Goal: Task Accomplishment & Management: Manage account settings

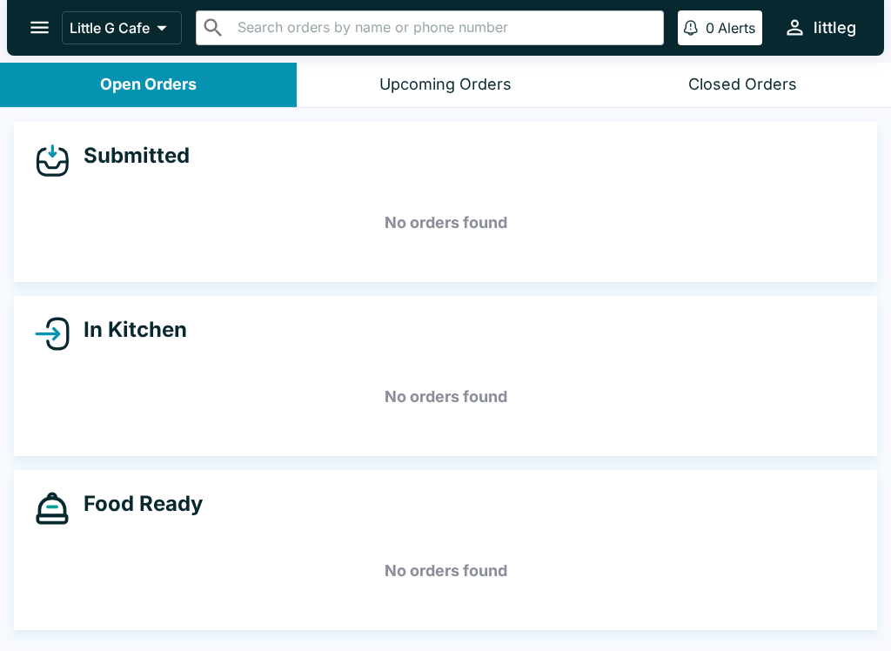
click at [38, 40] on button "open drawer" at bounding box center [39, 27] width 44 height 44
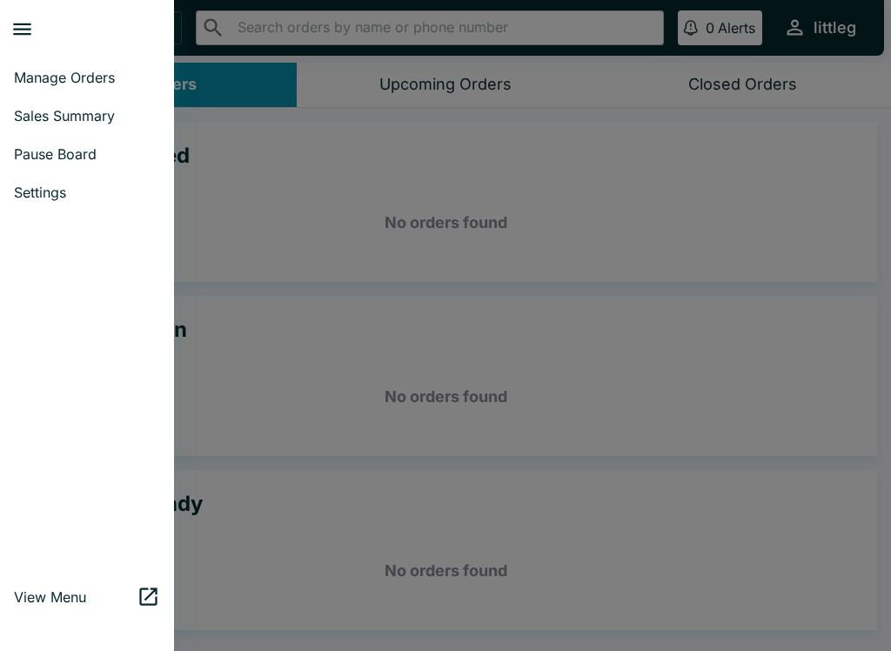
click at [94, 154] on span "Pause Board" at bounding box center [87, 153] width 146 height 17
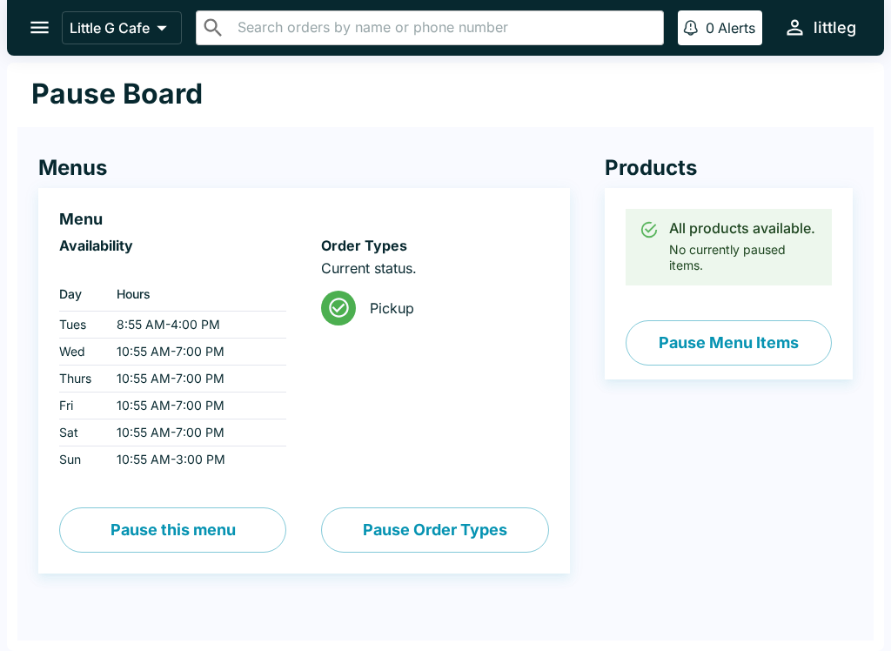
click at [31, 40] on button "open drawer" at bounding box center [39, 27] width 44 height 44
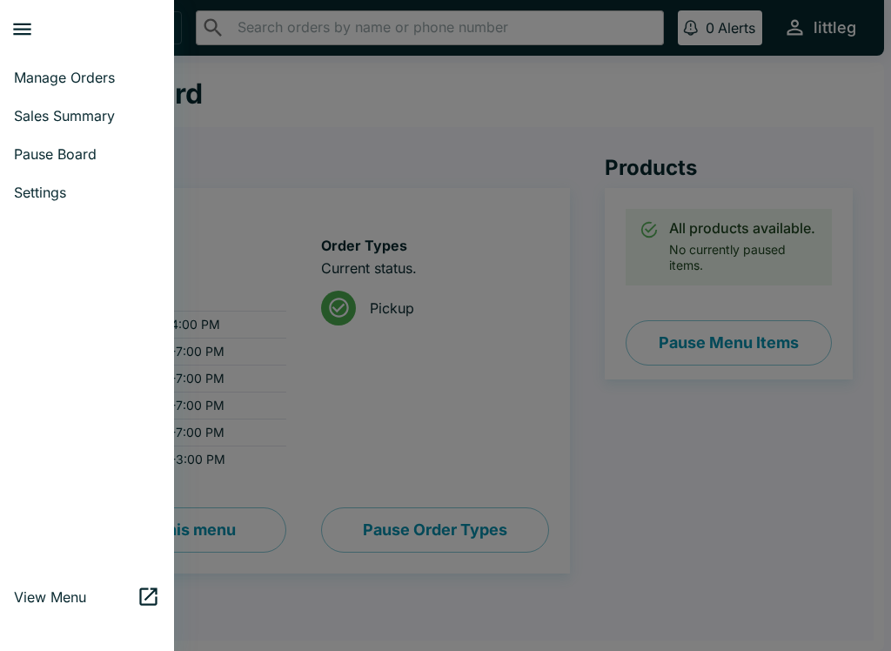
click at [44, 79] on span "Manage Orders" at bounding box center [87, 77] width 146 height 17
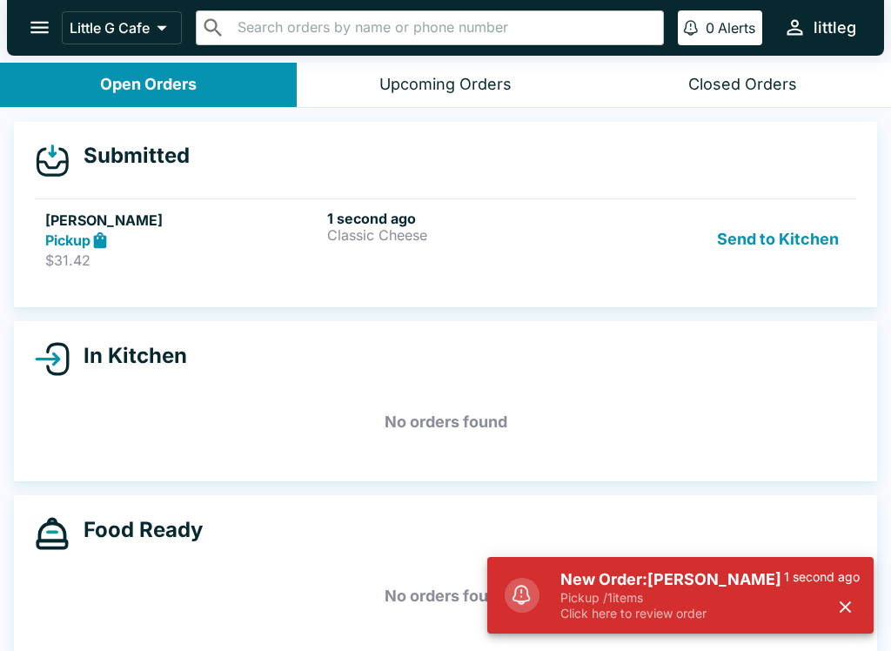
click at [564, 596] on p "Pickup / 1 items" at bounding box center [673, 598] width 224 height 16
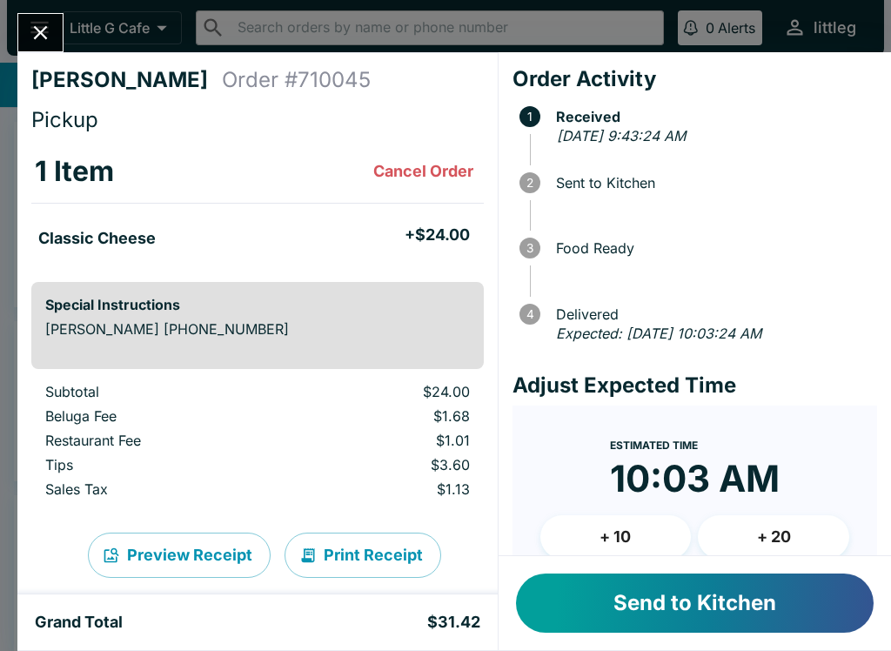
scroll to position [52, 0]
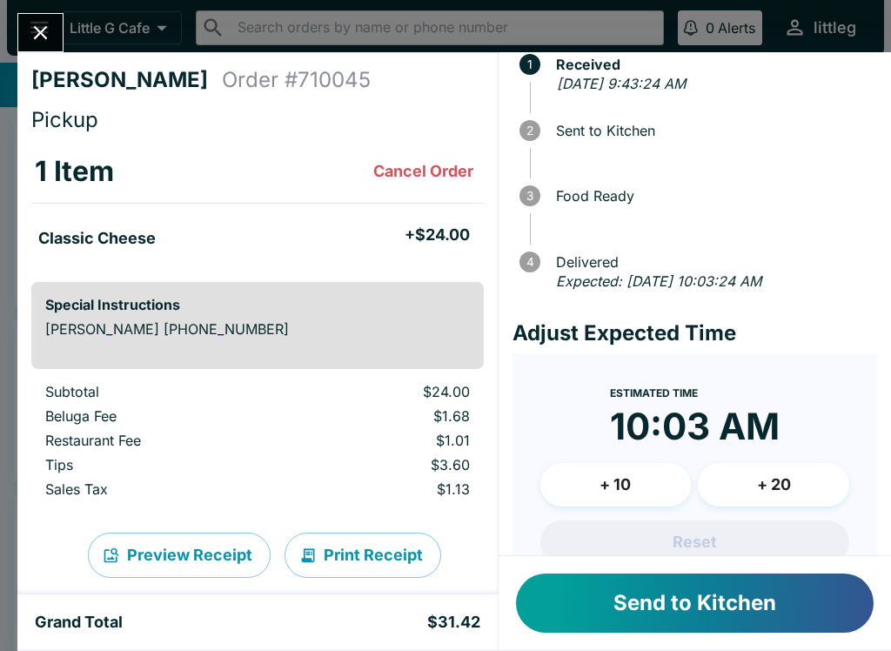
click at [668, 480] on button "+ 20" at bounding box center [773, 485] width 151 height 44
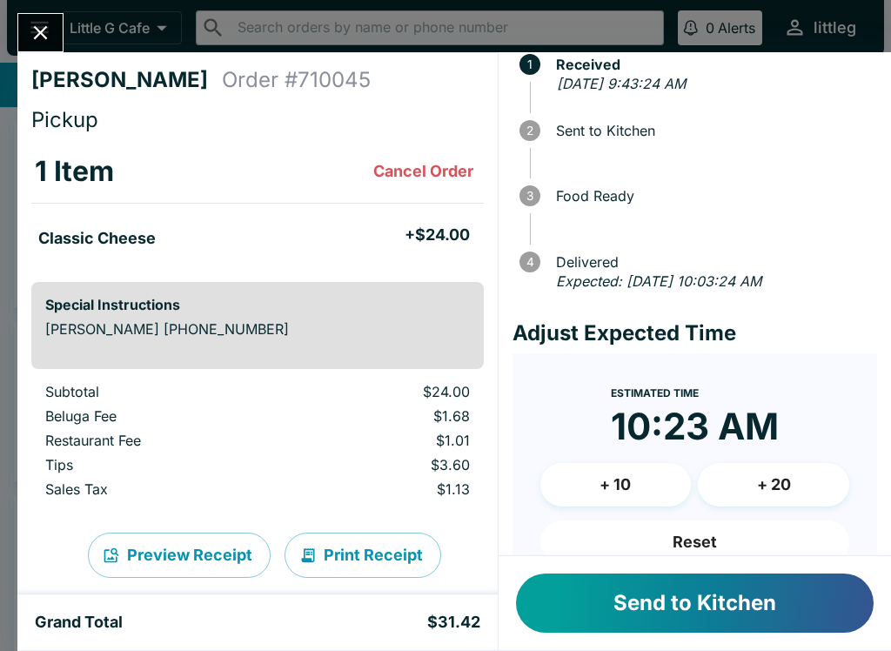
click at [606, 483] on button "+ 10" at bounding box center [615, 485] width 151 height 44
click at [605, 483] on button "+ 10" at bounding box center [615, 485] width 151 height 44
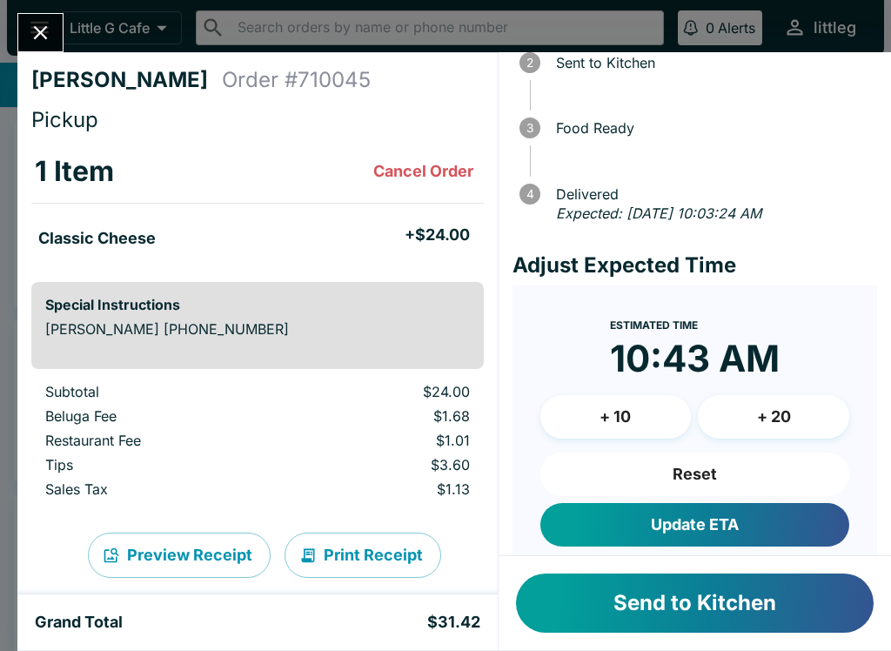
scroll to position [129, 0]
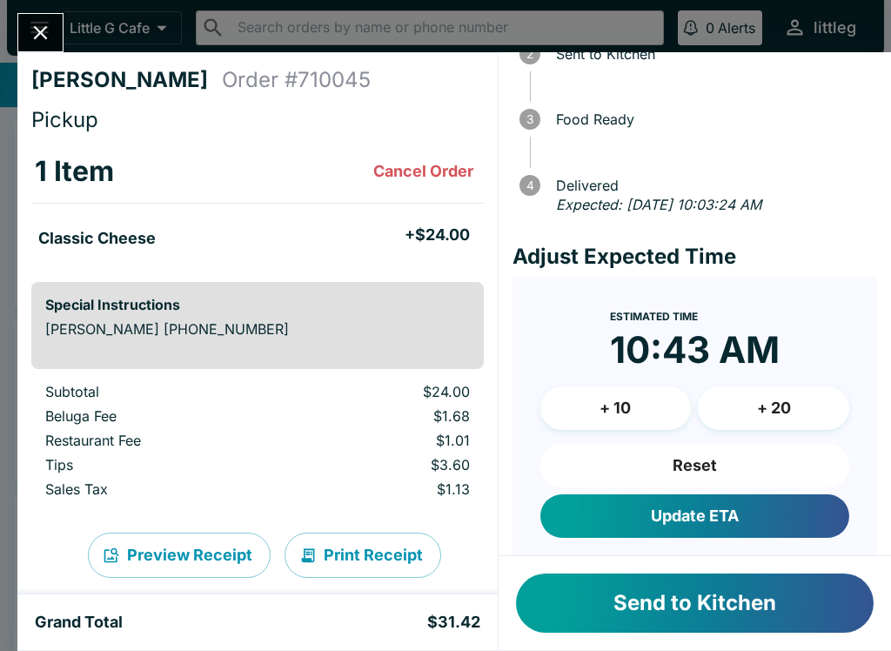
click at [668, 512] on button "Update ETA" at bounding box center [694, 516] width 309 height 44
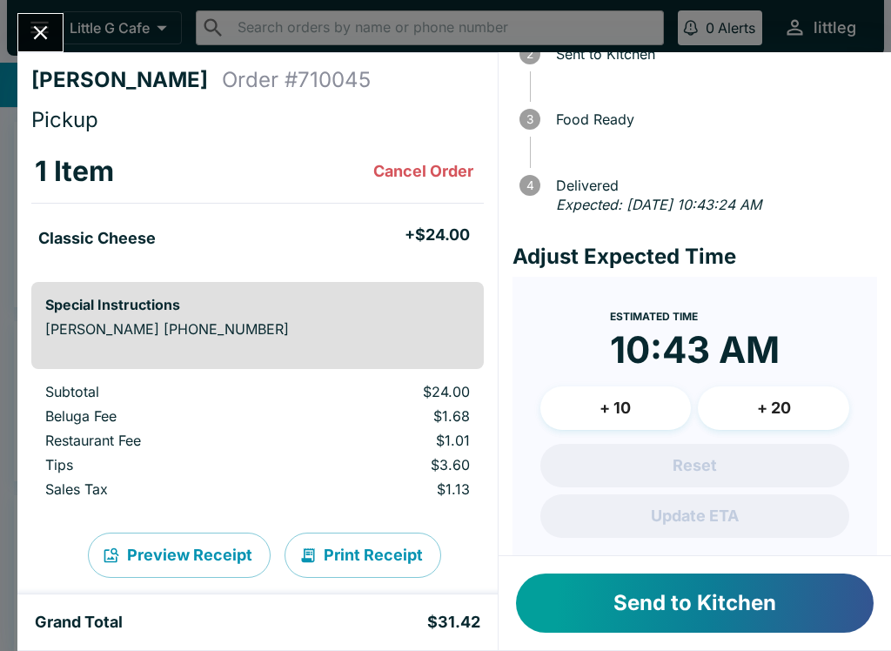
click at [663, 605] on button "Send to Kitchen" at bounding box center [695, 603] width 358 height 59
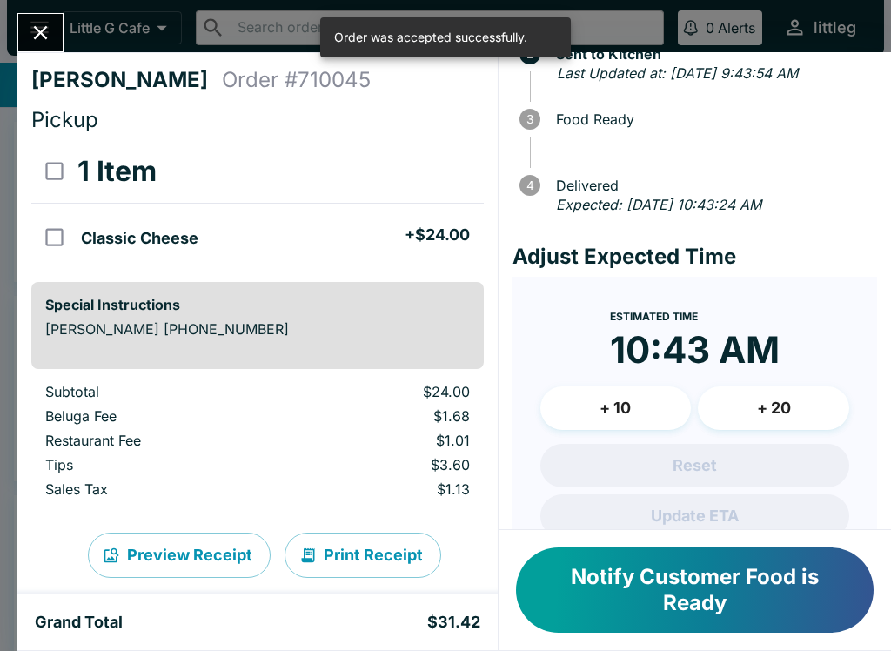
click at [23, 37] on button "Close" at bounding box center [40, 32] width 44 height 37
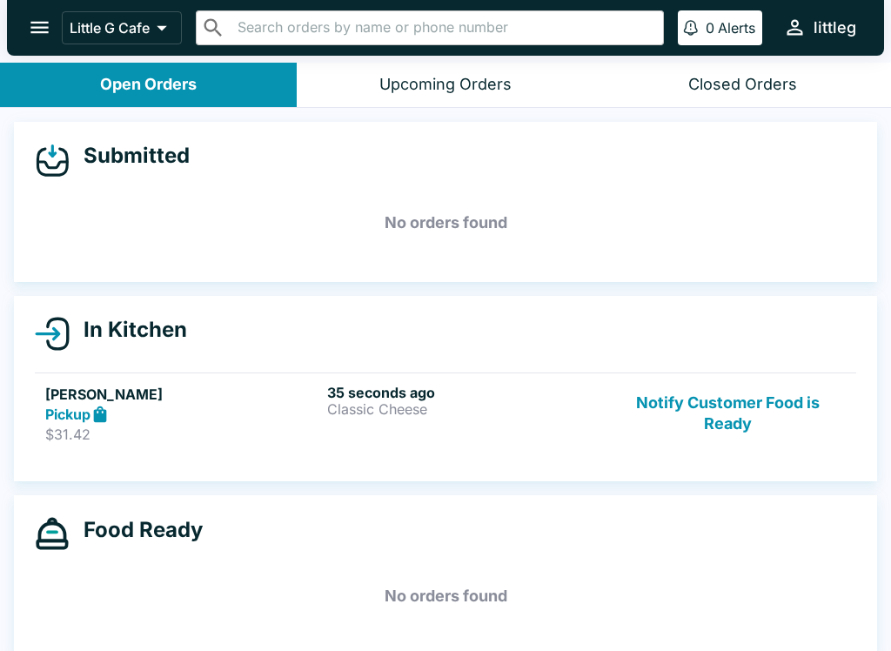
click at [668, 421] on button "Notify Customer Food is Ready" at bounding box center [728, 414] width 236 height 60
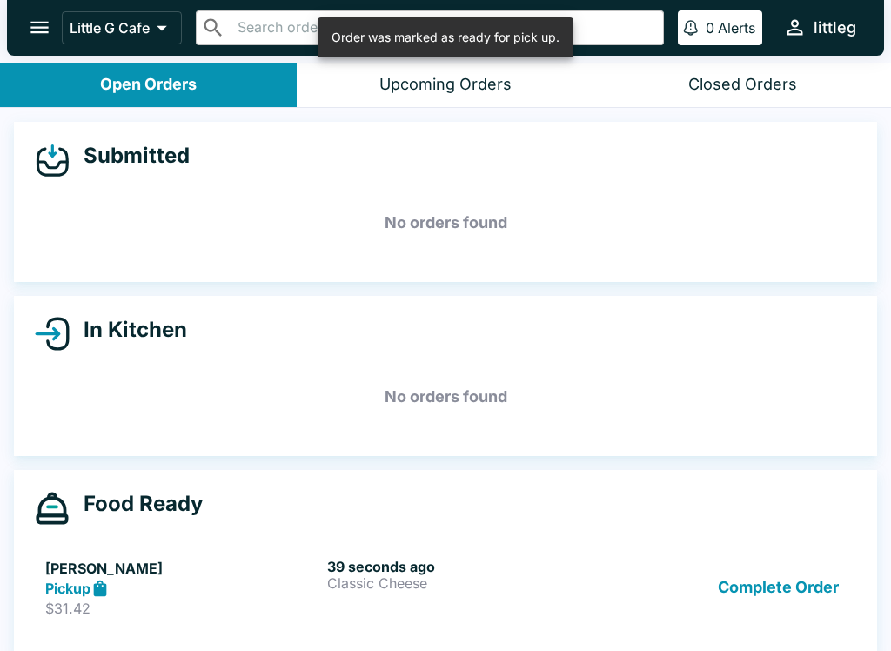
click at [668, 596] on button "Complete Order" at bounding box center [778, 588] width 135 height 60
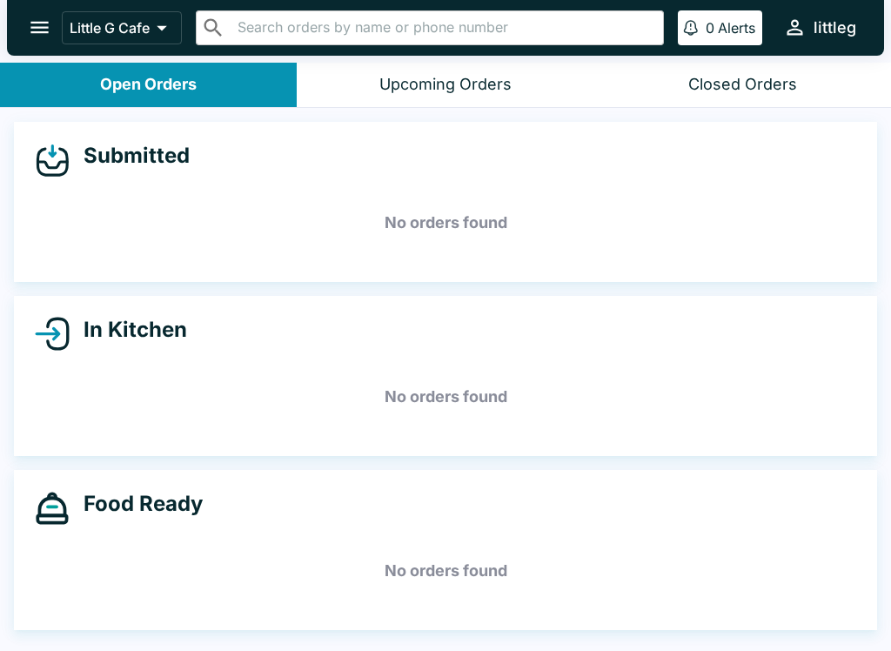
click at [474, 75] on div "Upcoming Orders" at bounding box center [445, 85] width 132 height 20
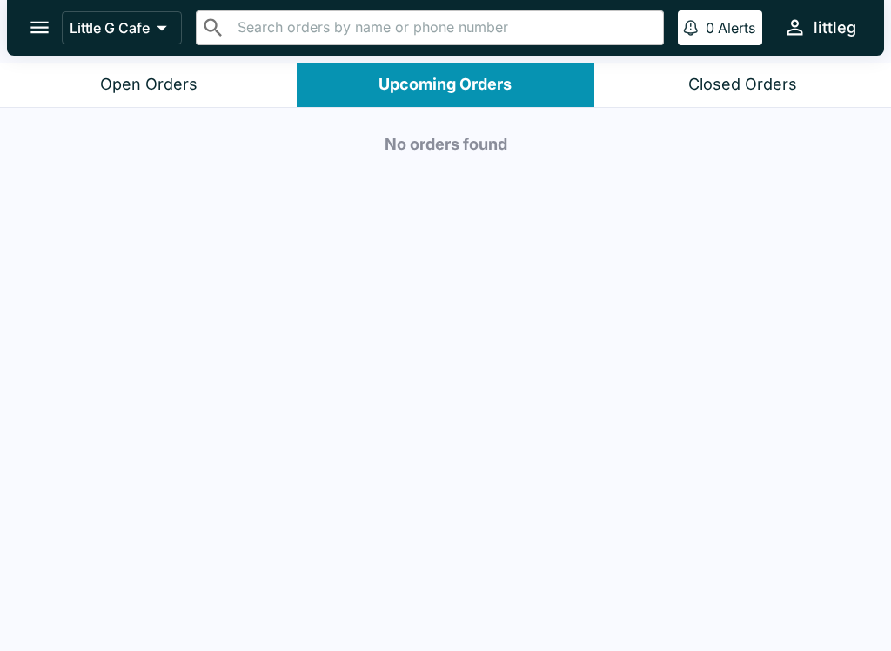
click at [668, 68] on button "Closed Orders" at bounding box center [742, 85] width 297 height 44
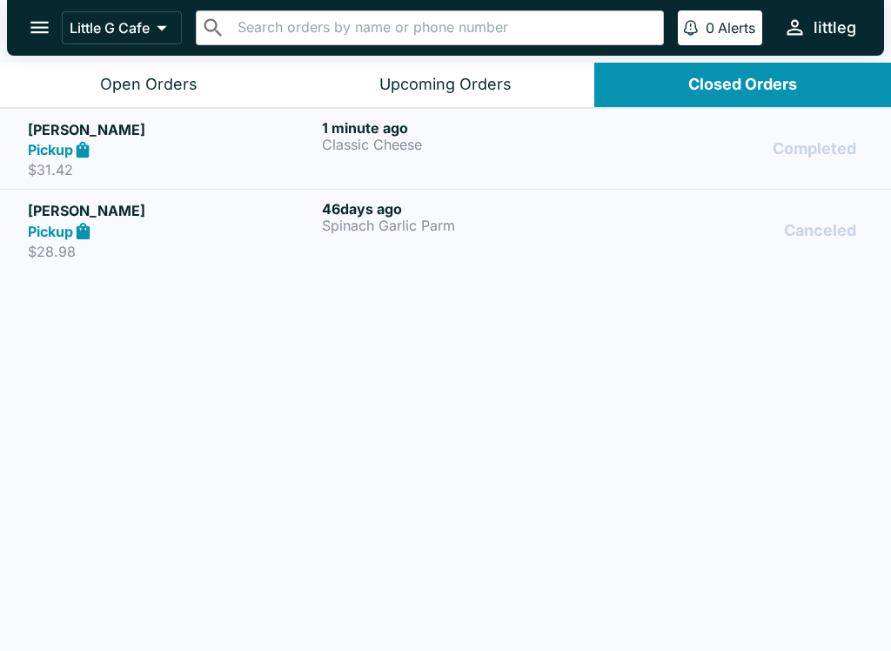
click at [211, 148] on div "Pickup" at bounding box center [171, 150] width 287 height 20
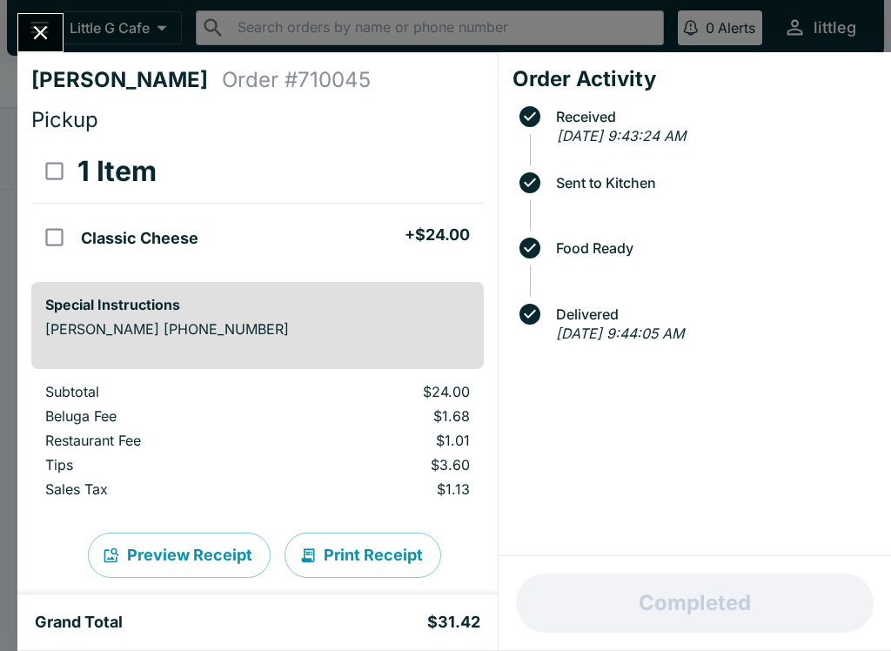
click at [46, 238] on input "orders table" at bounding box center [54, 237] width 39 height 39
checkbox input "true"
click at [420, 171] on button "Refund" at bounding box center [436, 172] width 90 height 44
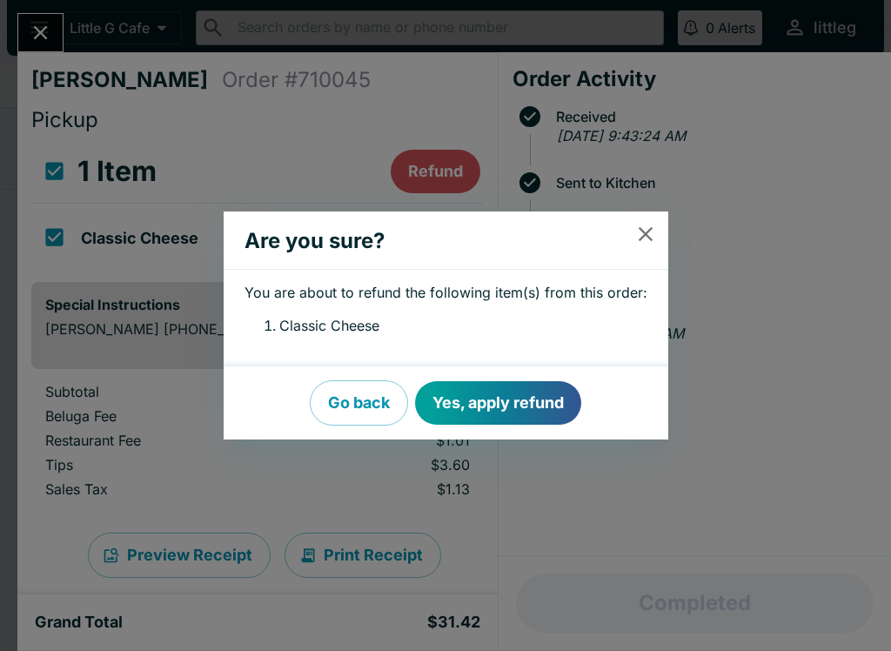
click at [483, 406] on button "Yes, apply refund" at bounding box center [498, 403] width 166 height 44
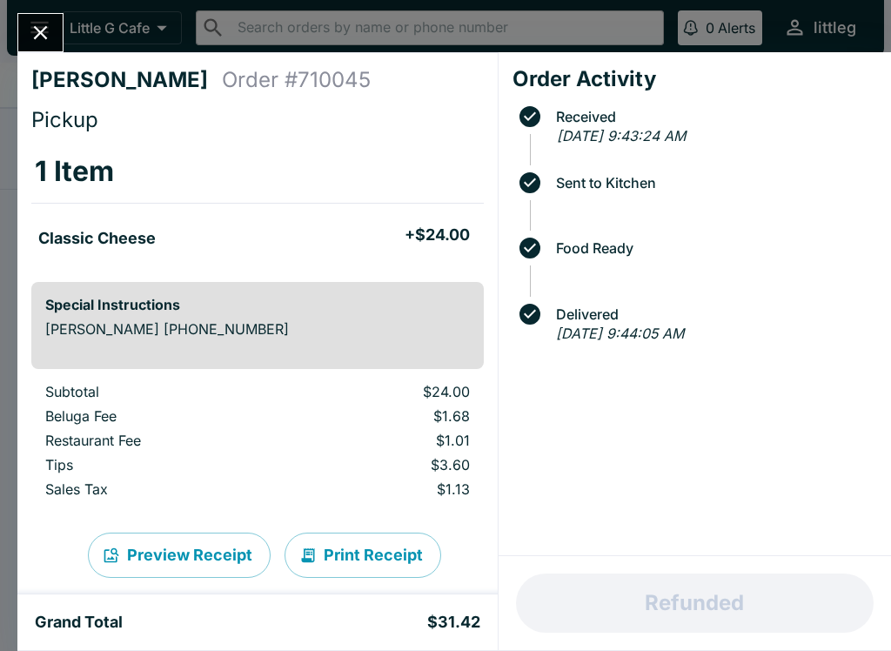
click at [35, 38] on icon "Close" at bounding box center [41, 33] width 14 height 14
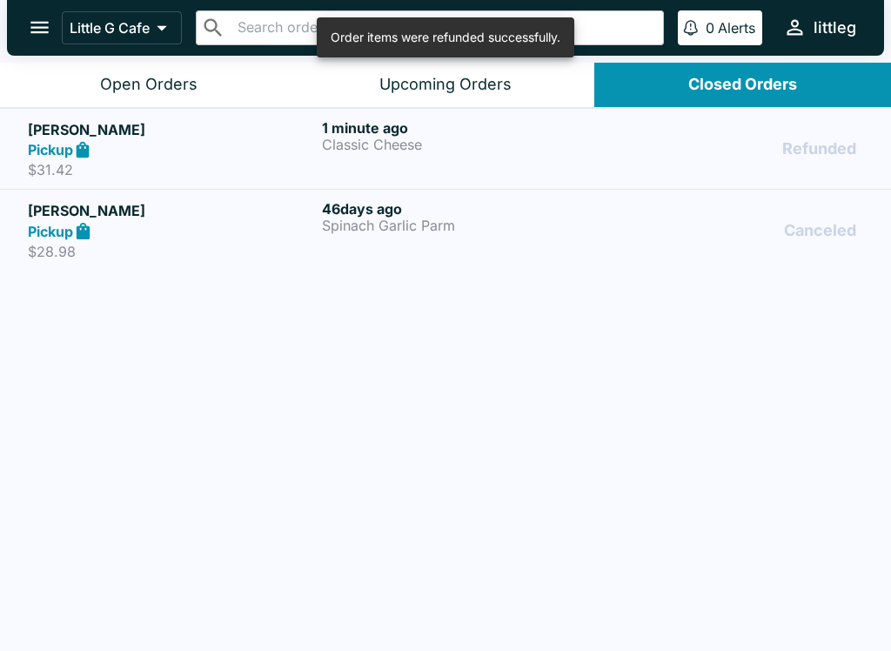
click at [37, 20] on icon "open drawer" at bounding box center [39, 27] width 23 height 23
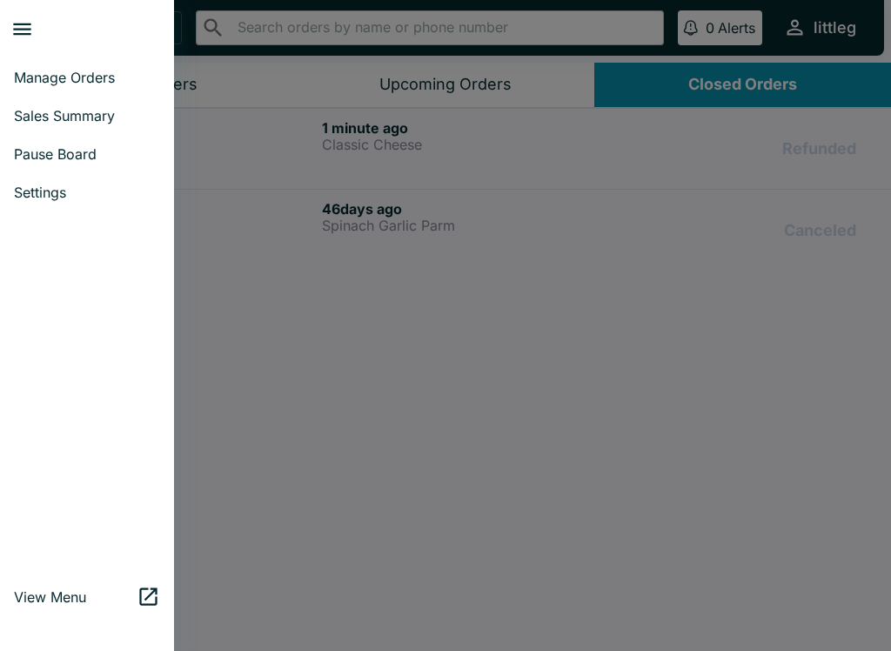
click at [41, 155] on span "Pause Board" at bounding box center [87, 153] width 146 height 17
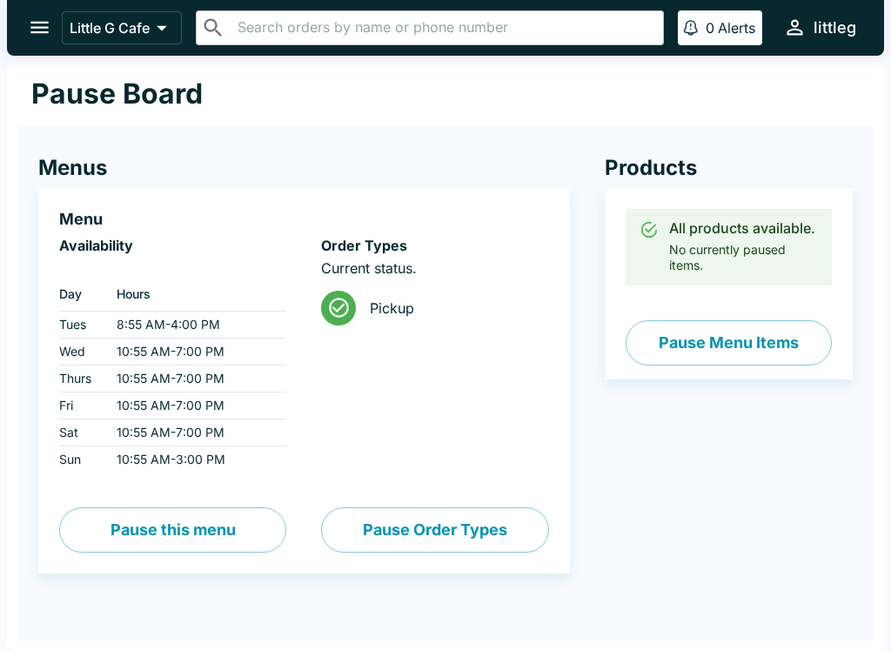
click at [348, 523] on button "Pause Order Types" at bounding box center [434, 529] width 227 height 45
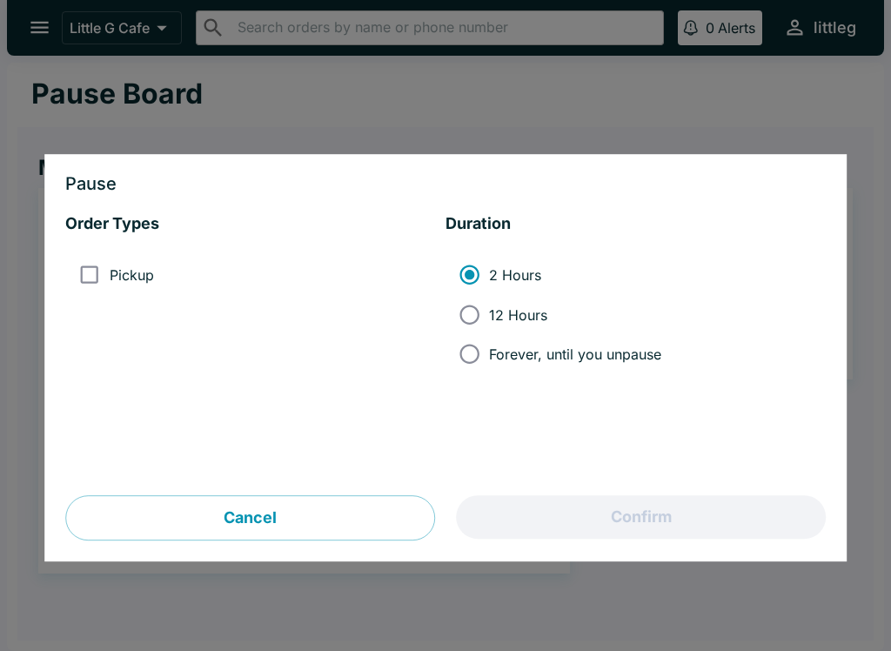
click at [456, 357] on input "Forever, until you unpause" at bounding box center [469, 353] width 39 height 39
radio input "true"
click at [72, 284] on input "Pickup" at bounding box center [89, 275] width 39 height 39
checkbox input "true"
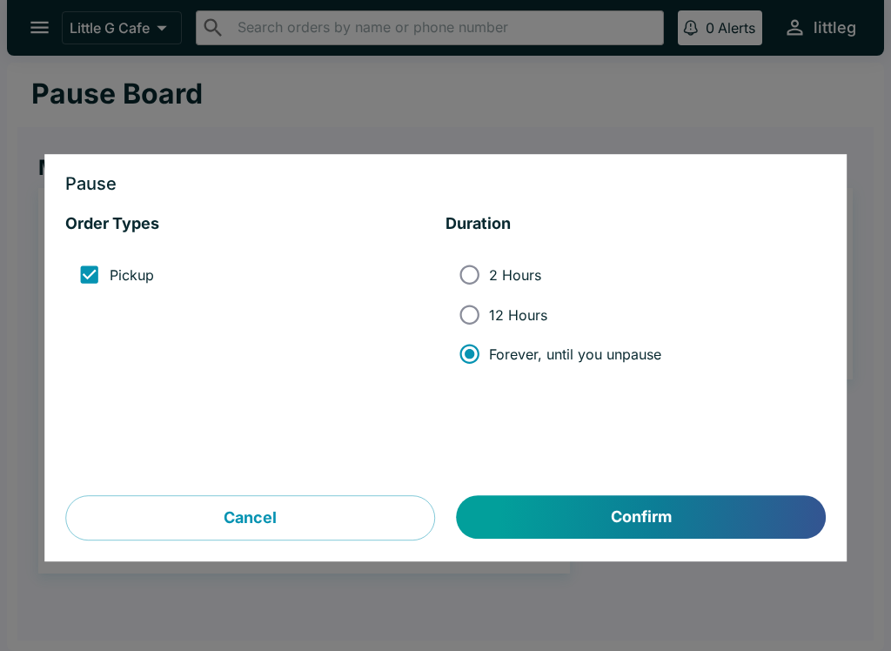
click at [528, 514] on button "Confirm" at bounding box center [641, 518] width 369 height 44
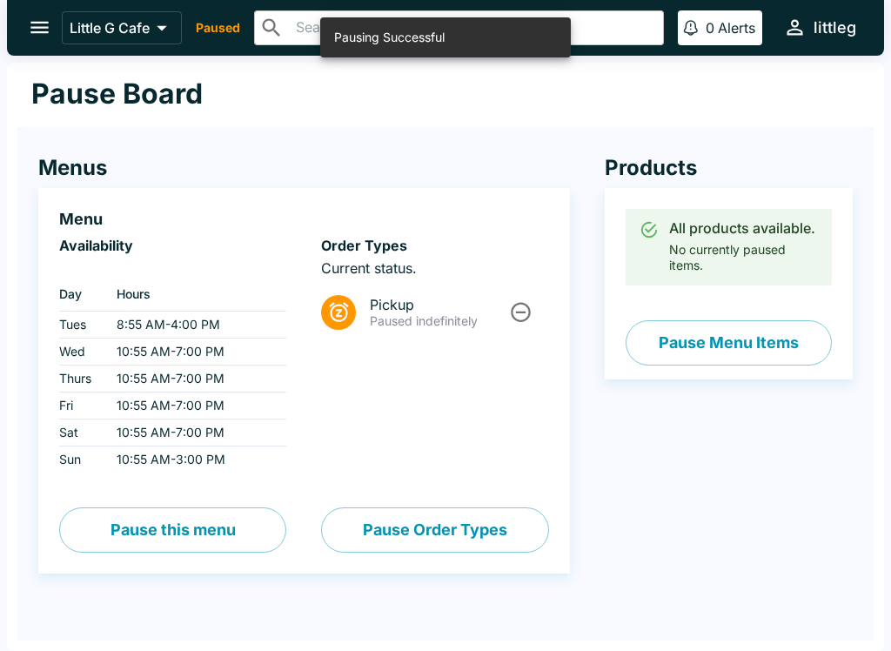
click at [511, 311] on icon "Unpause" at bounding box center [520, 311] width 23 height 23
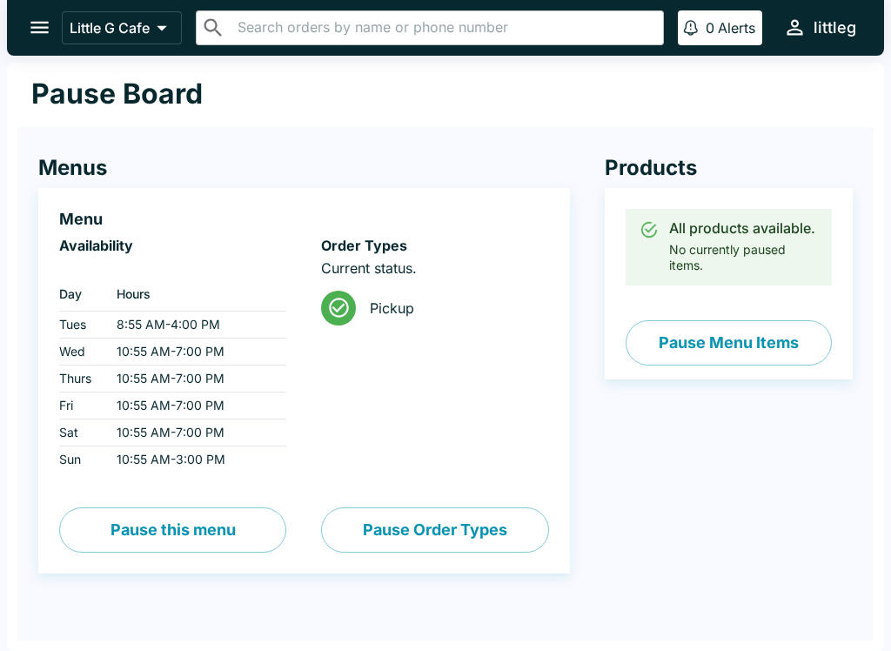
click at [668, 332] on button "Pause Menu Items" at bounding box center [729, 342] width 206 height 45
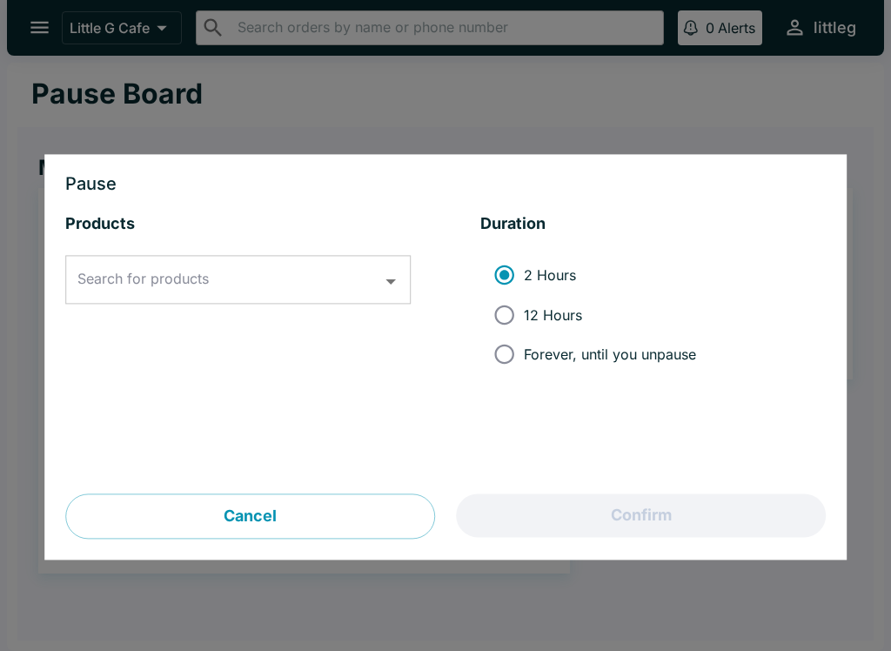
click at [499, 316] on input "12 Hours" at bounding box center [504, 314] width 39 height 39
radio input "true"
click at [252, 289] on input "Search for products" at bounding box center [225, 280] width 304 height 33
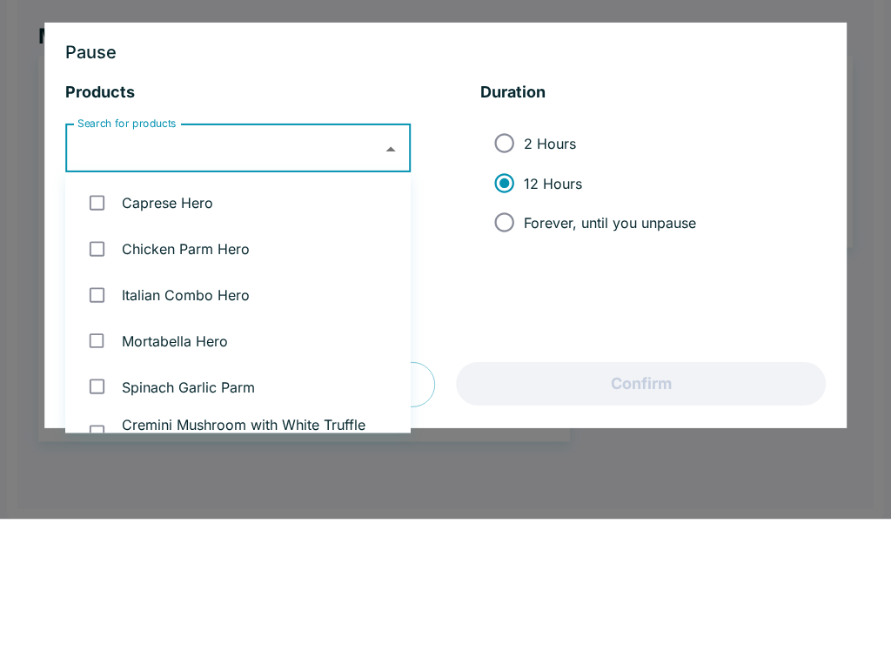
click at [90, 317] on input "checkbox" at bounding box center [97, 335] width 36 height 36
checkbox input "true"
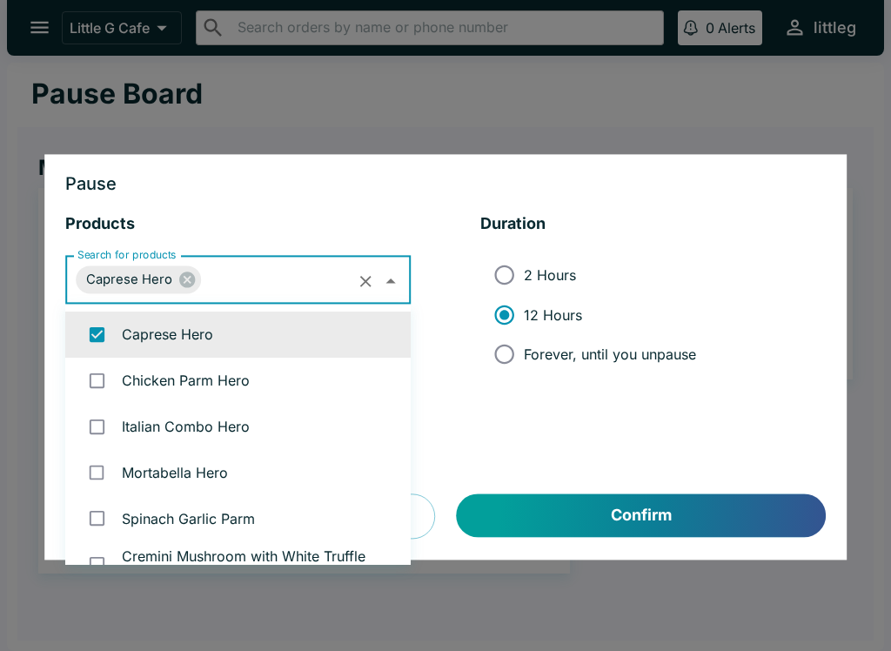
click at [561, 514] on button "Confirm" at bounding box center [641, 516] width 369 height 44
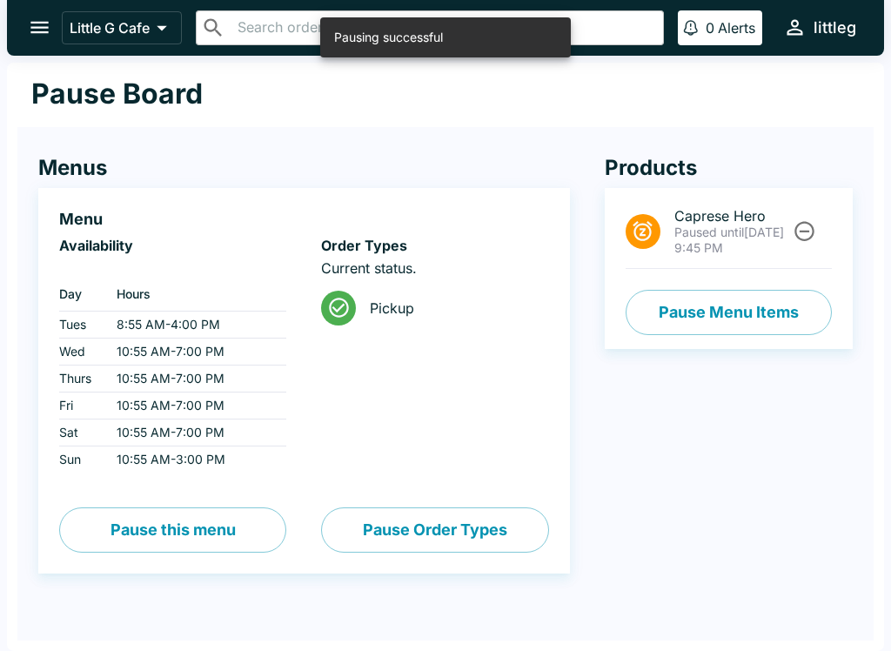
click at [668, 214] on li "Caprese Hero Paused until [DATE] 9:45 PM" at bounding box center [729, 232] width 206 height 74
click at [668, 247] on button "Unpause" at bounding box center [805, 231] width 32 height 32
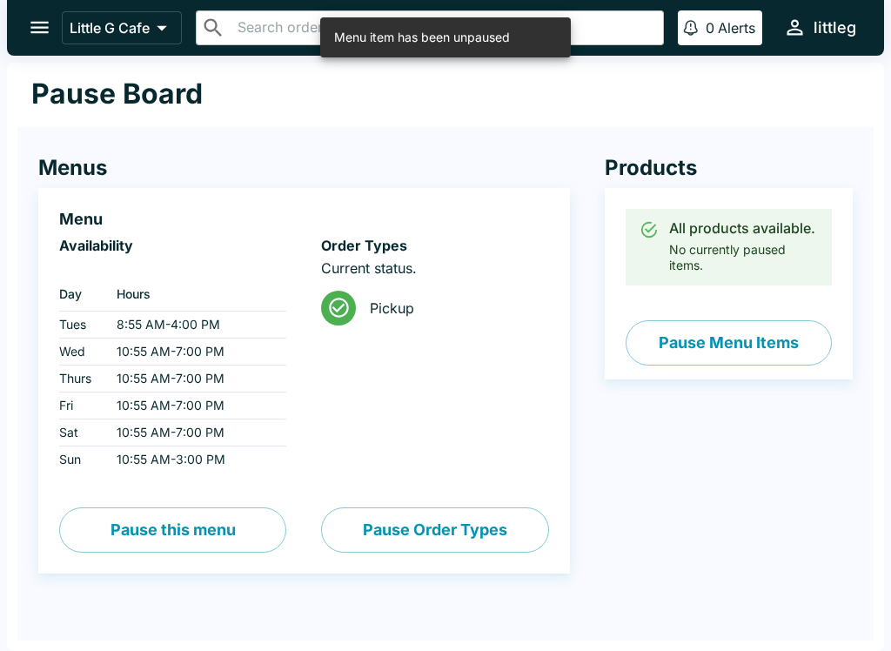
click at [33, 27] on icon "open drawer" at bounding box center [39, 28] width 18 height 12
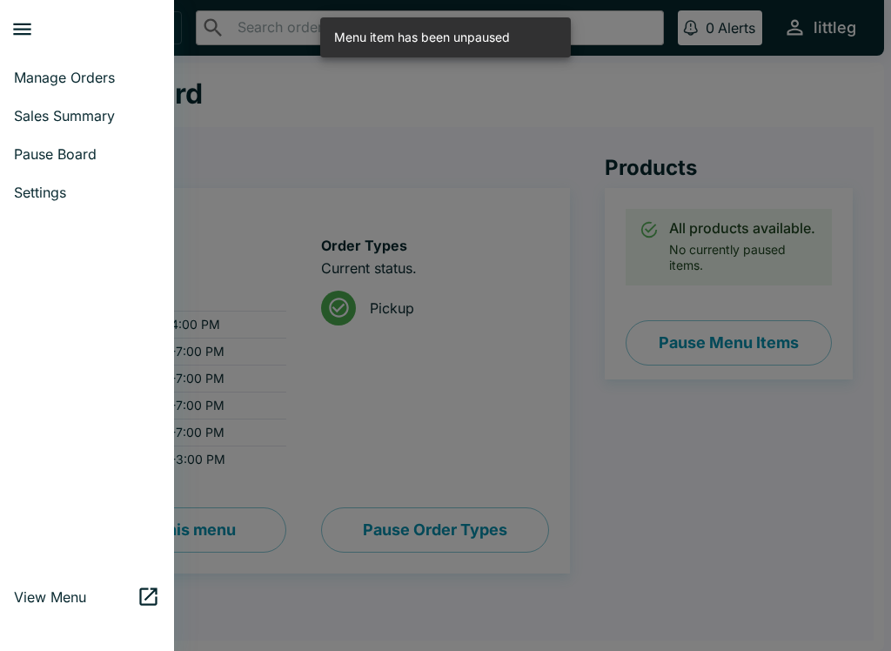
click at [40, 113] on span "Sales Summary" at bounding box center [87, 115] width 146 height 17
select select "03:00"
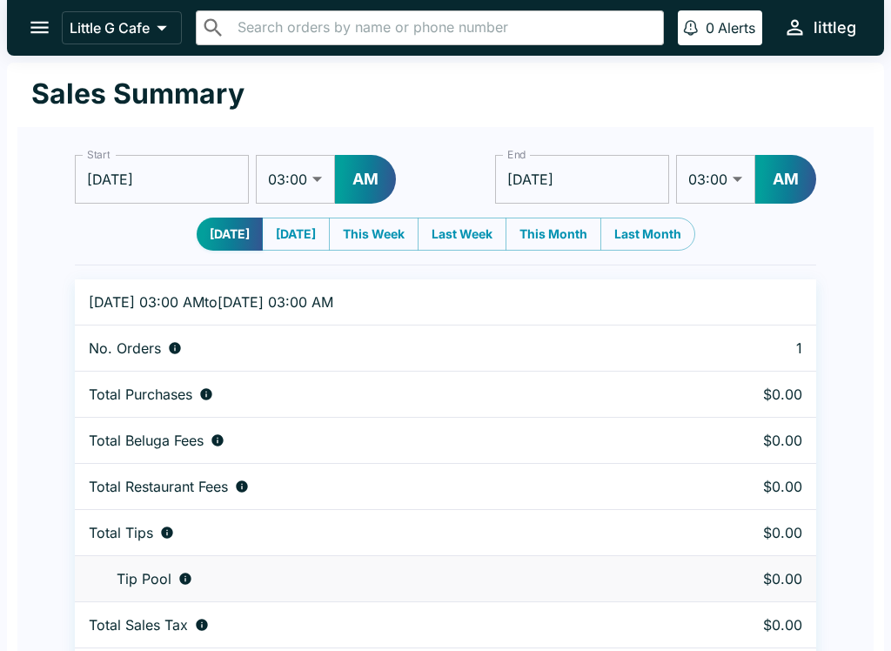
click at [27, 29] on button "open drawer" at bounding box center [39, 27] width 44 height 44
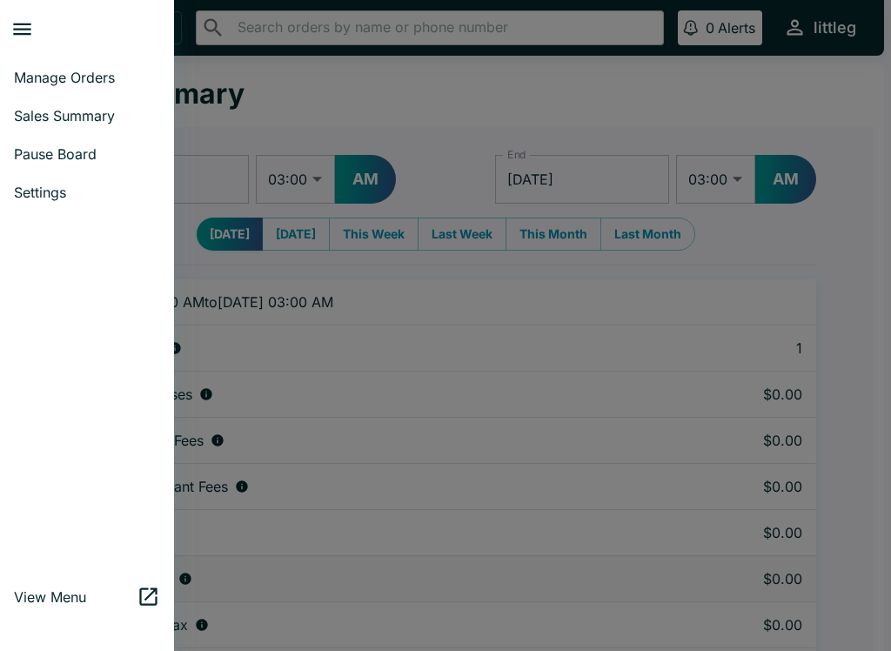
click at [82, 68] on link "Manage Orders" at bounding box center [87, 77] width 174 height 38
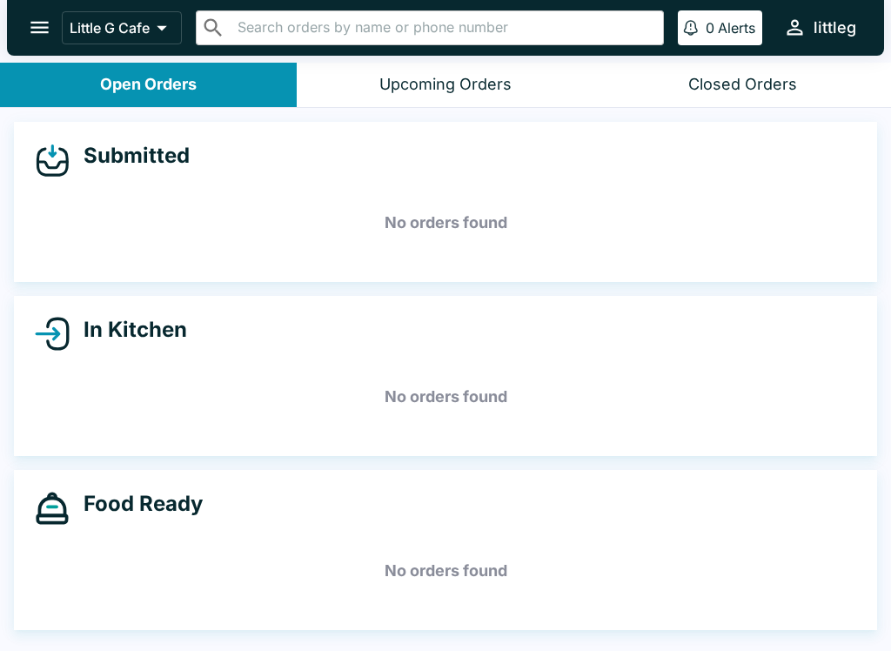
click at [21, 17] on button "open drawer" at bounding box center [39, 27] width 44 height 44
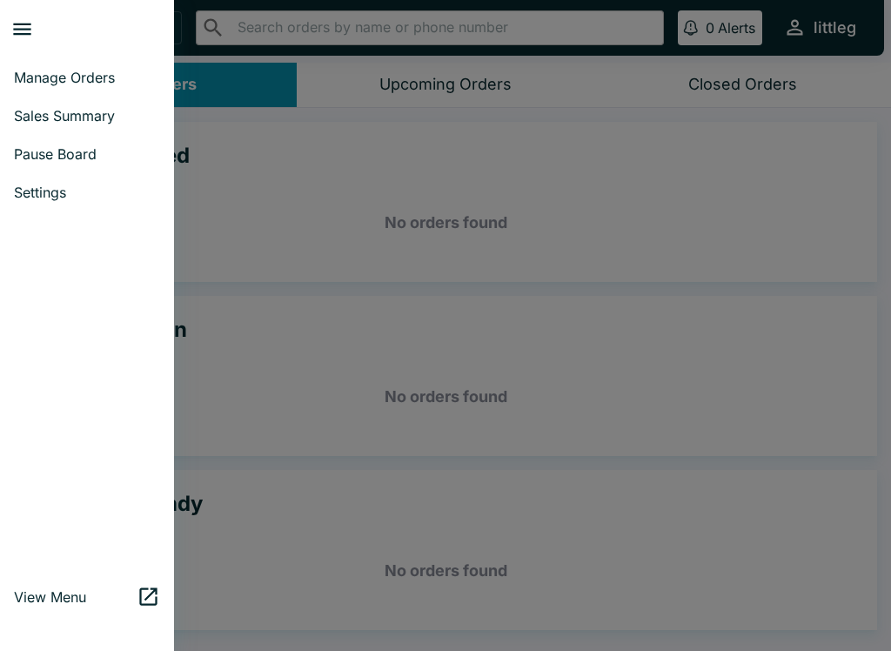
click at [47, 194] on span "Settings" at bounding box center [87, 192] width 146 height 17
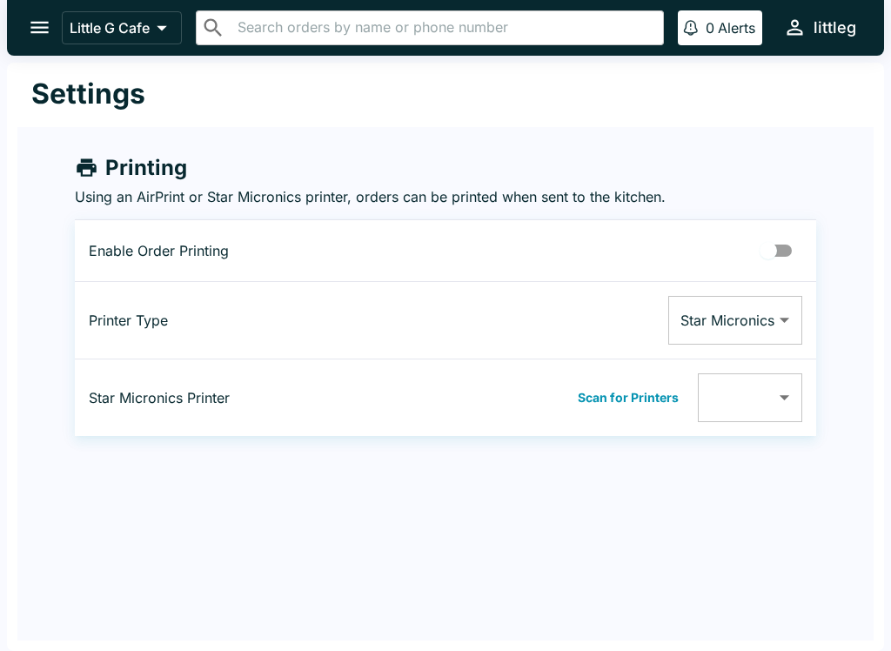
click at [668, 247] on input "Printing Enabled" at bounding box center [768, 250] width 99 height 33
click at [636, 410] on button "Scan for Printers" at bounding box center [628, 398] width 111 height 26
click at [668, 408] on body "Little G Cafe ​ ​ 0 Alerts littleg Settings Printing Using an AirPrint or Star …" at bounding box center [445, 325] width 891 height 651
click at [668, 258] on div at bounding box center [445, 325] width 891 height 651
click at [668, 248] on input "Printing Enabled" at bounding box center [785, 250] width 99 height 33
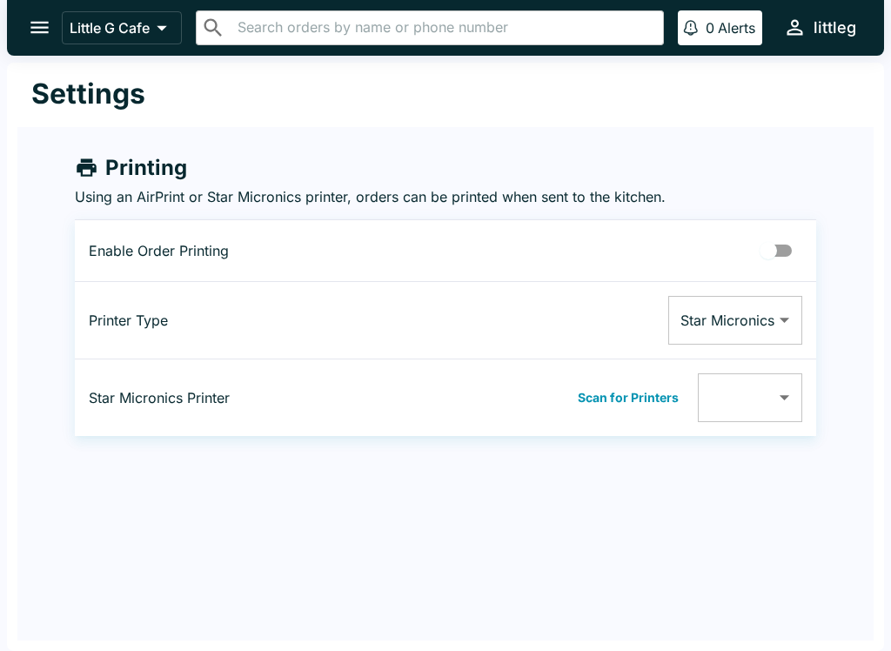
click at [668, 266] on input "Printing Enabled" at bounding box center [768, 250] width 99 height 33
click at [655, 401] on button "Scan for Printers" at bounding box center [628, 398] width 111 height 26
click at [33, 25] on icon "open drawer" at bounding box center [39, 27] width 23 height 23
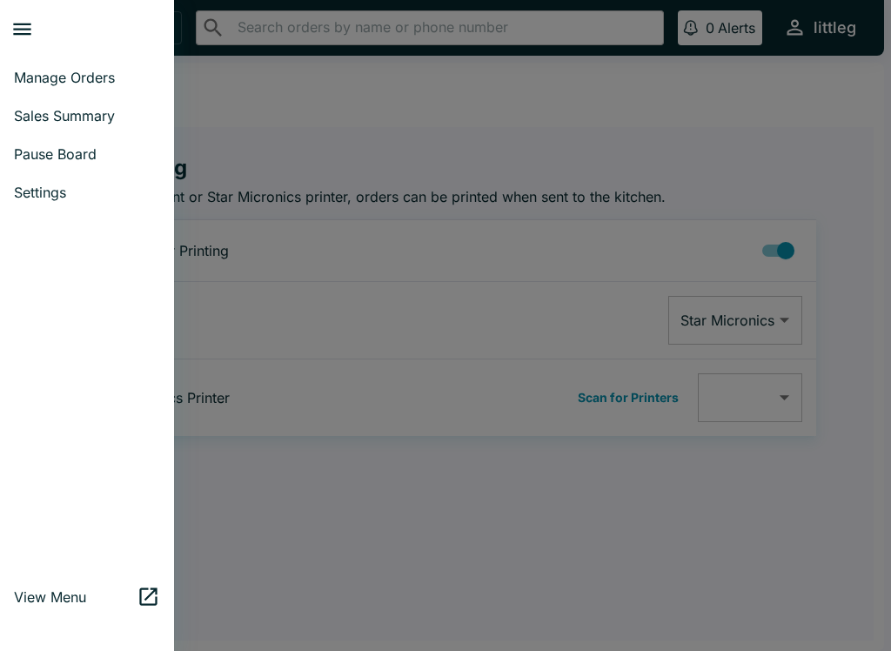
click at [23, 198] on span "Settings" at bounding box center [87, 192] width 146 height 17
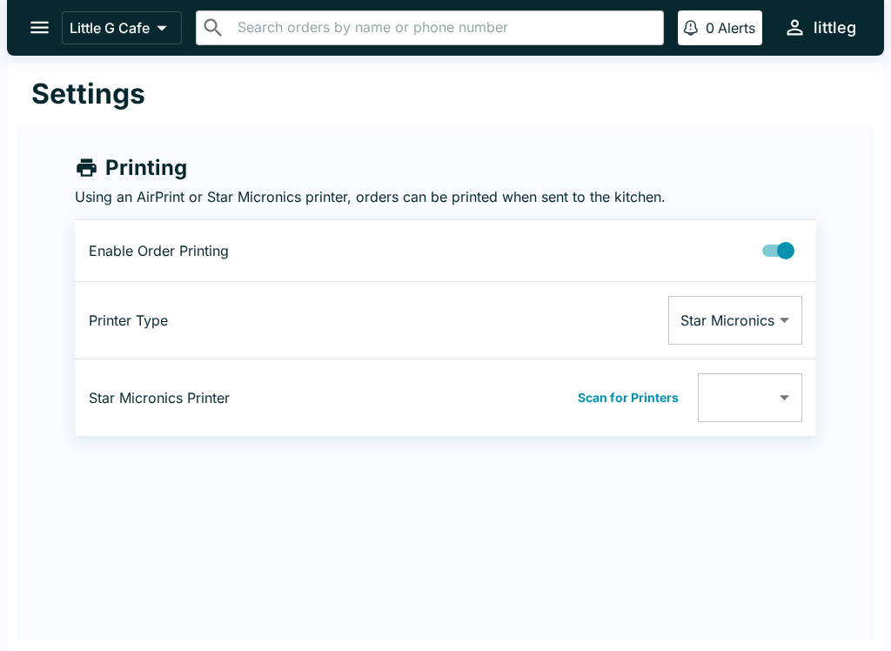
click at [668, 256] on input "Printing Enabled" at bounding box center [785, 250] width 99 height 33
click at [668, 245] on input "Printing Enabled" at bounding box center [768, 250] width 99 height 33
checkbox input "true"
click at [600, 393] on button "Scan for Printers" at bounding box center [628, 398] width 111 height 26
click at [668, 403] on body "Little G Cafe ​ ​ 0 Alerts littleg Settings Printing Using an AirPrint or Star …" at bounding box center [445, 325] width 891 height 651
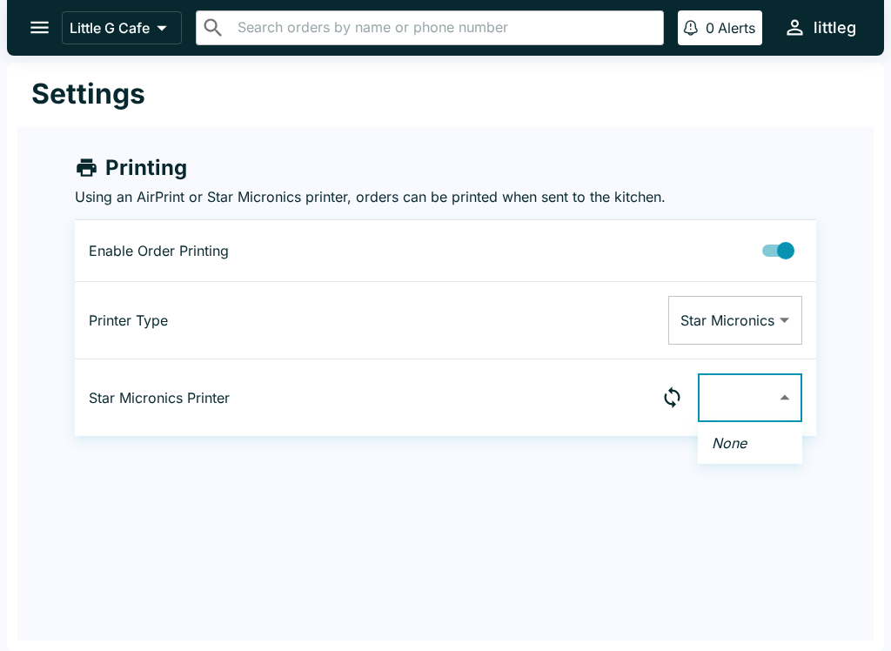
click at [19, 12] on div at bounding box center [445, 325] width 891 height 651
click at [22, 18] on button "open drawer" at bounding box center [39, 27] width 44 height 44
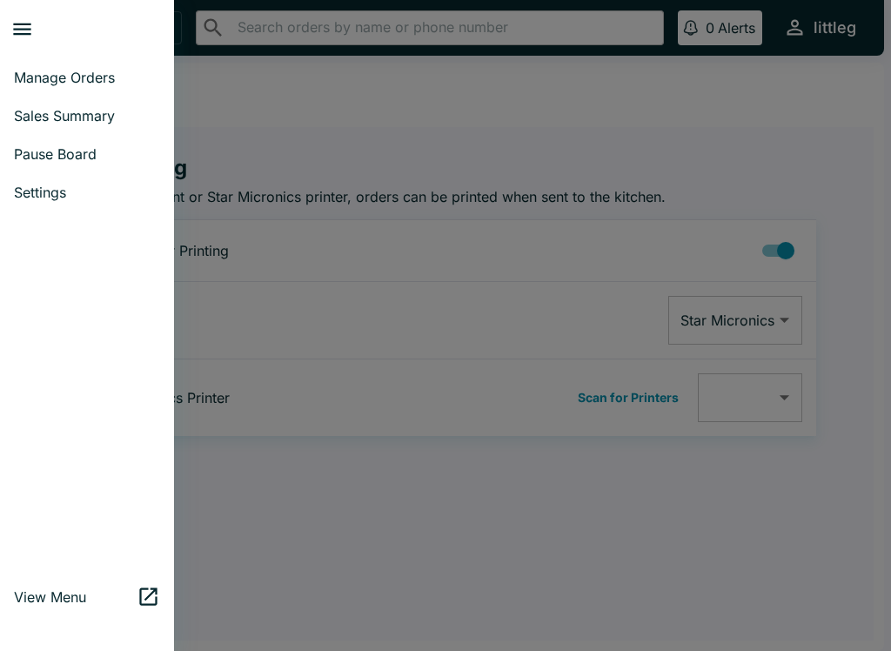
click at [76, 58] on link "Manage Orders" at bounding box center [87, 77] width 174 height 38
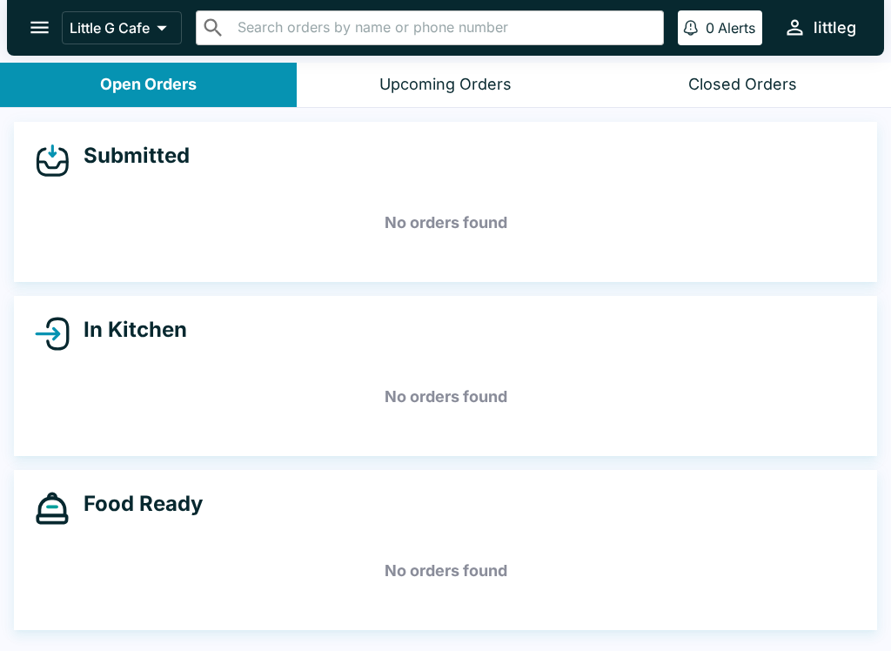
click at [41, 27] on icon "open drawer" at bounding box center [39, 28] width 18 height 12
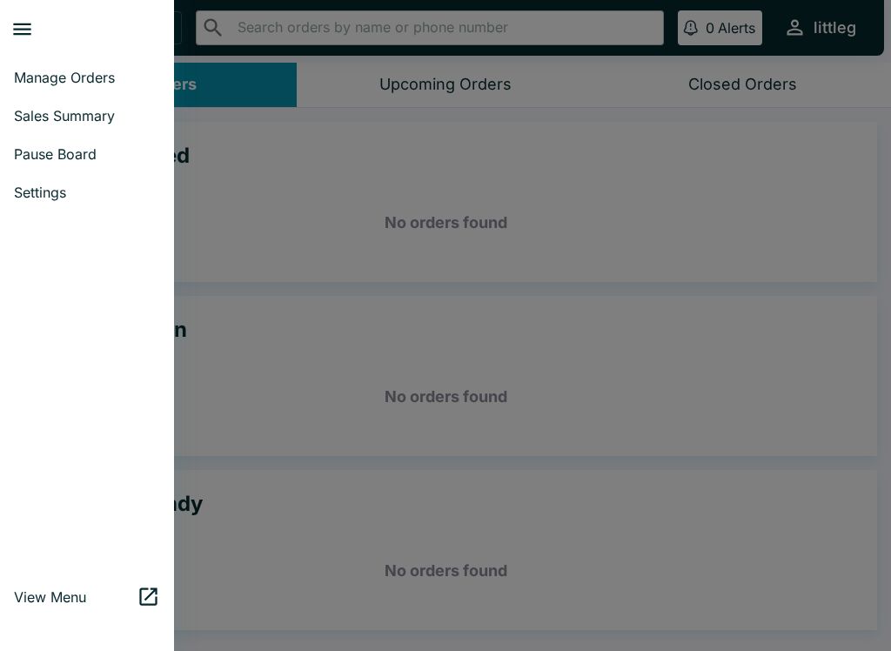
click at [105, 594] on span "View Menu" at bounding box center [75, 596] width 123 height 17
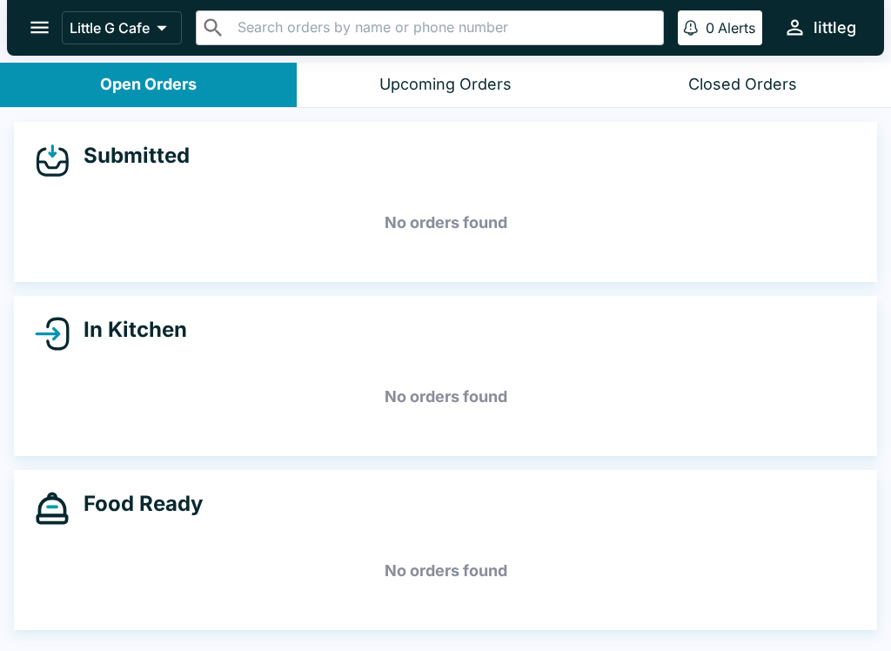
click at [36, 30] on icon "open drawer" at bounding box center [39, 27] width 23 height 23
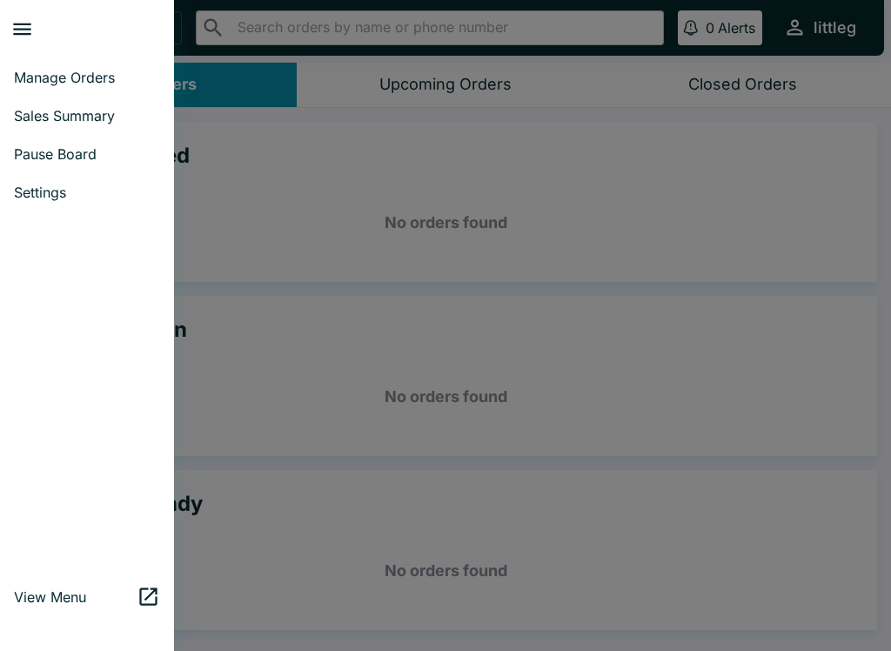
click at [83, 163] on link "Pause Board" at bounding box center [87, 154] width 174 height 38
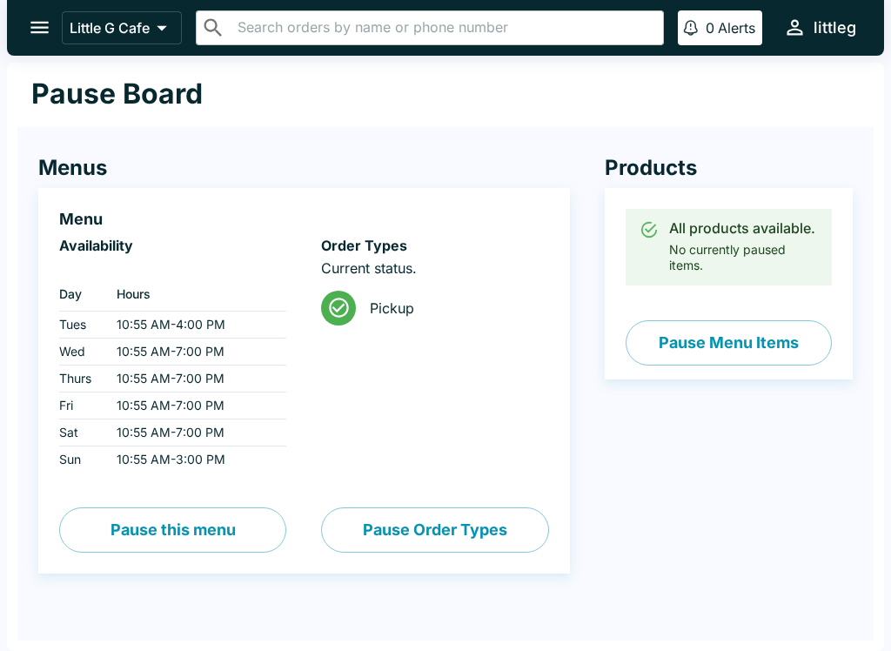
click at [668, 352] on button "Pause Menu Items" at bounding box center [729, 342] width 206 height 45
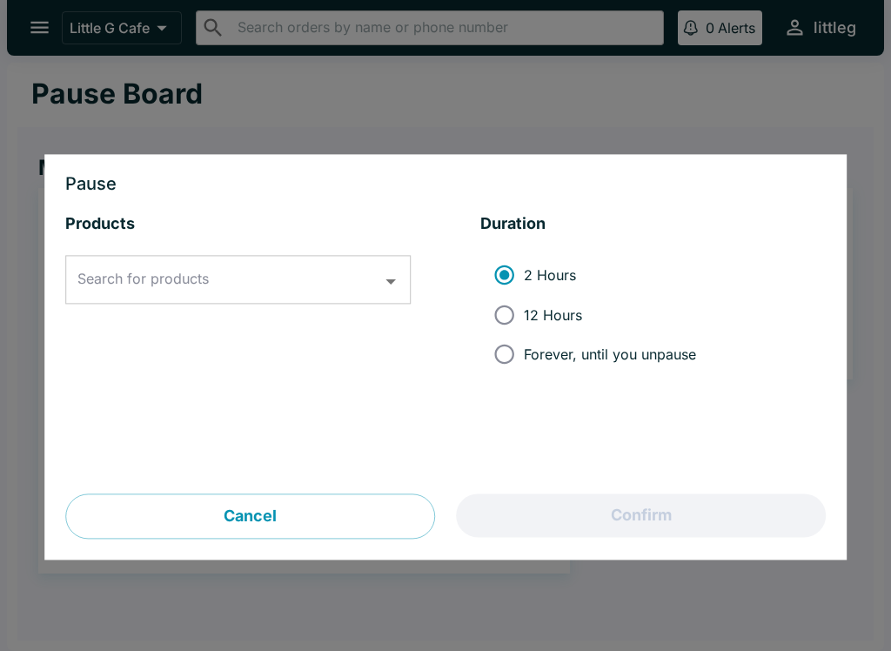
click at [286, 271] on input "Search for products" at bounding box center [225, 280] width 304 height 33
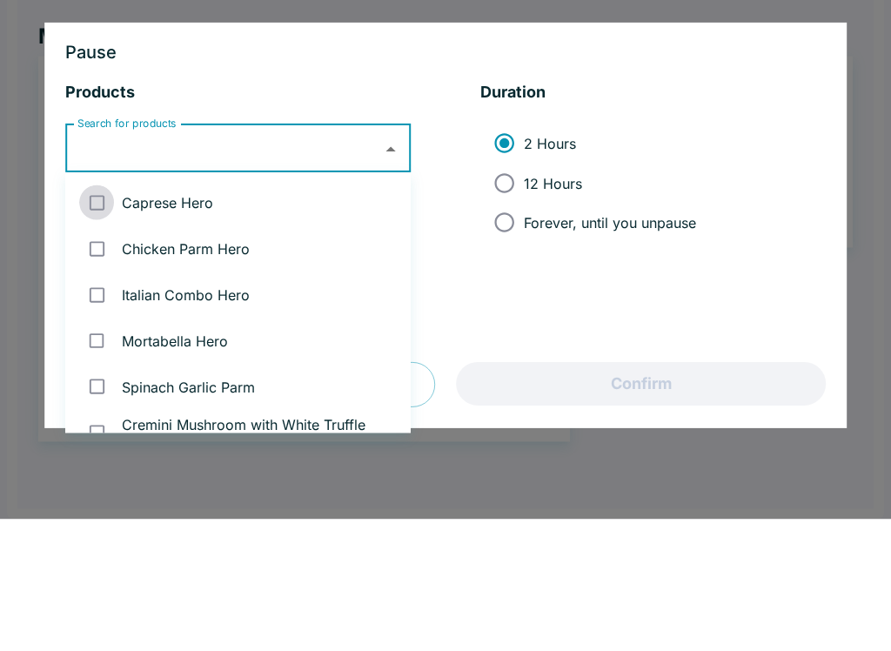
click at [103, 317] on input "checkbox" at bounding box center [97, 335] width 36 height 36
checkbox input "true"
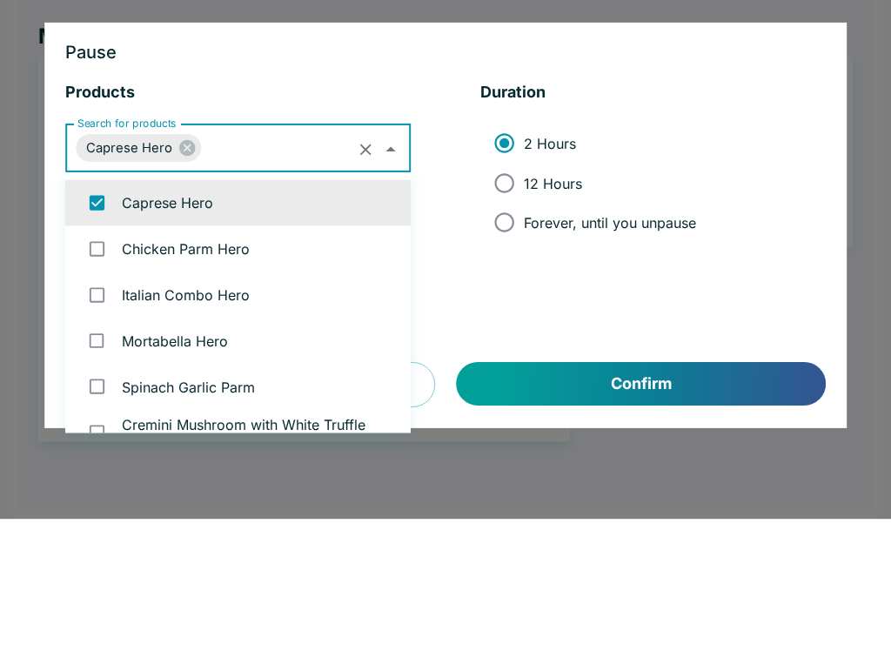
click at [111, 363] on input "checkbox" at bounding box center [97, 381] width 36 height 36
checkbox input "true"
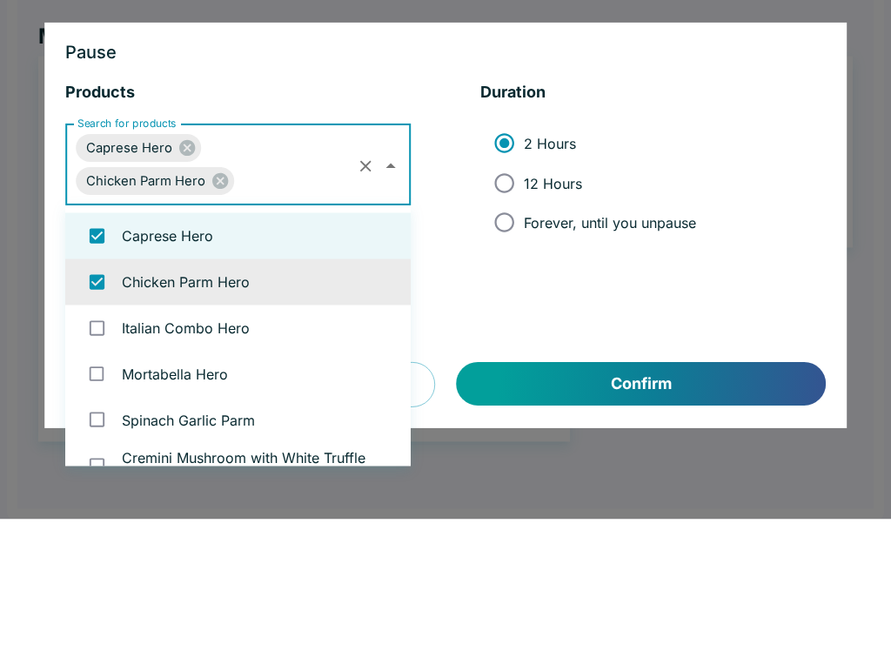
scroll to position [47, 0]
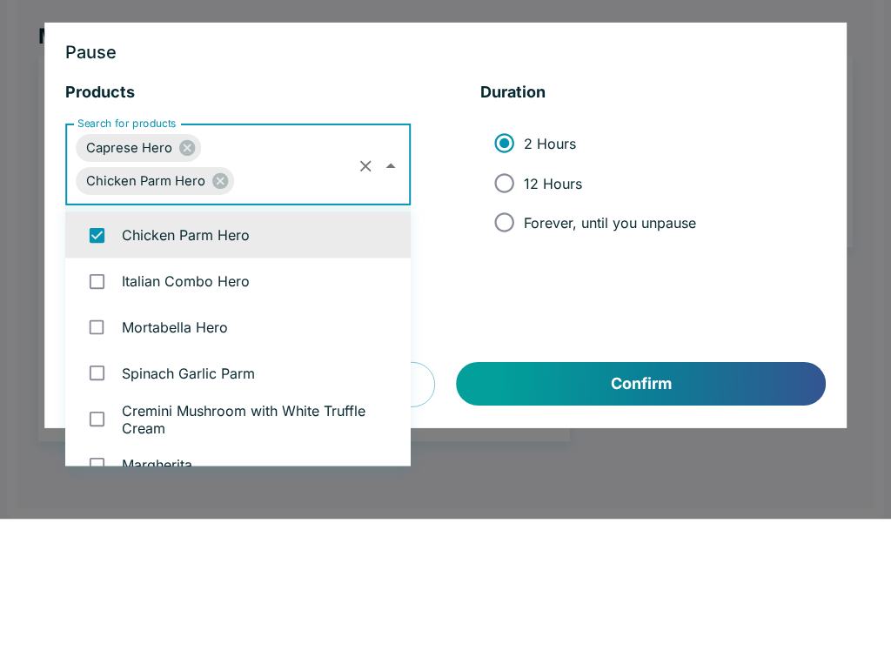
click at [107, 395] on input "checkbox" at bounding box center [97, 413] width 36 height 36
checkbox input "true"
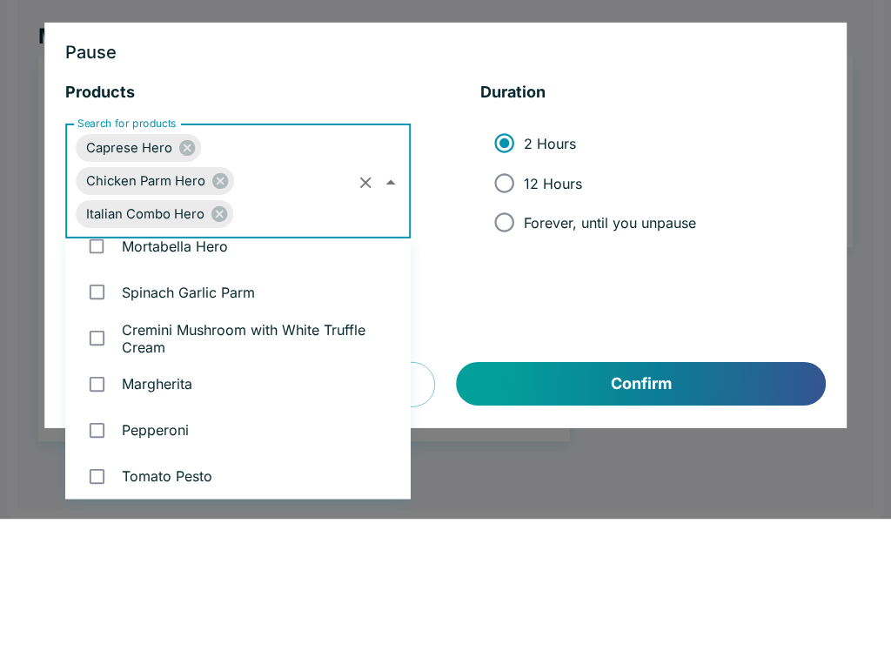
scroll to position [159, 0]
click at [111, 362] on input "checkbox" at bounding box center [97, 380] width 36 height 36
checkbox input "true"
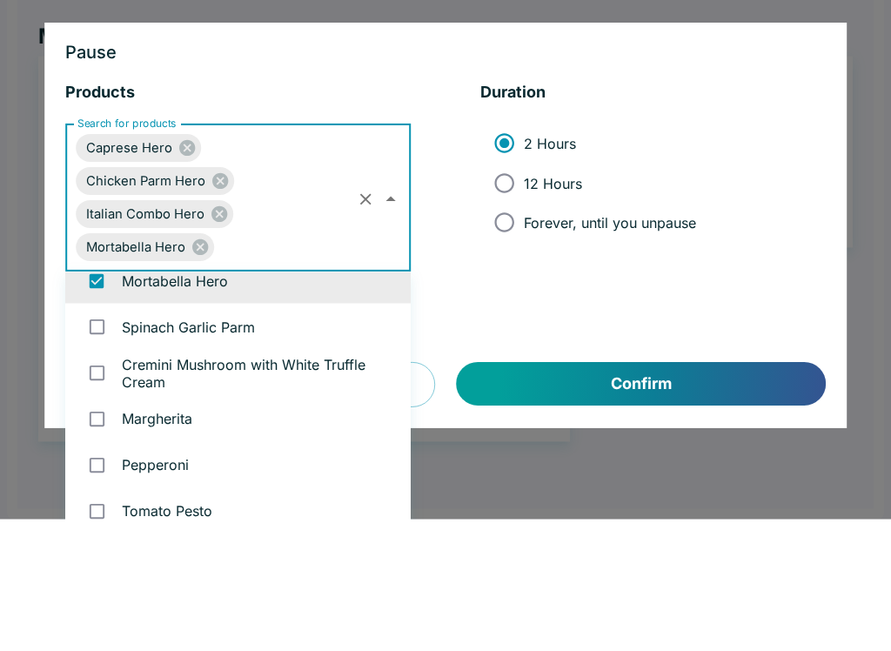
click at [498, 335] on input "Forever, until you unpause" at bounding box center [504, 354] width 39 height 39
radio input "true"
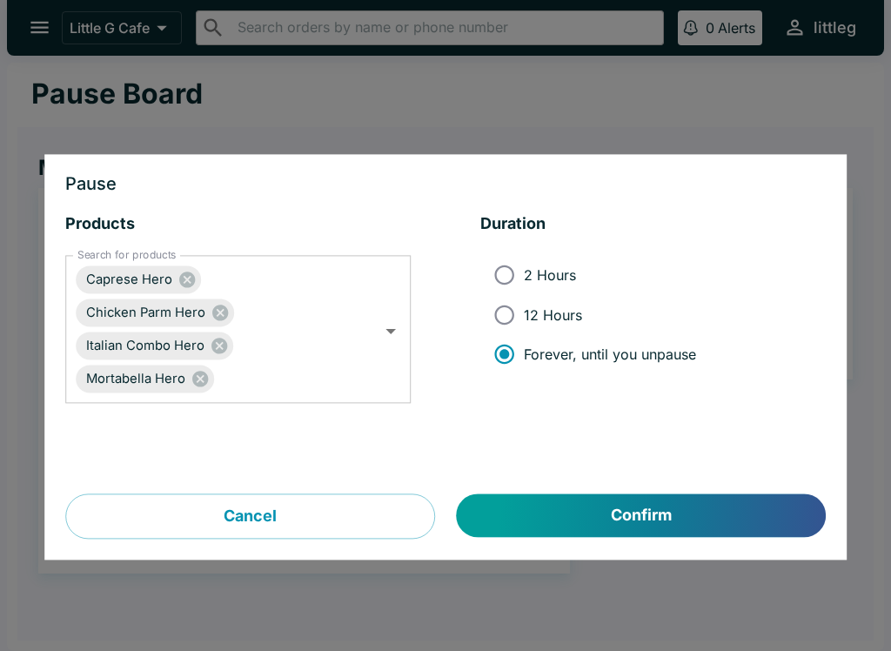
click at [582, 520] on button "Confirm" at bounding box center [641, 516] width 369 height 44
